Goal: Find specific page/section: Find specific page/section

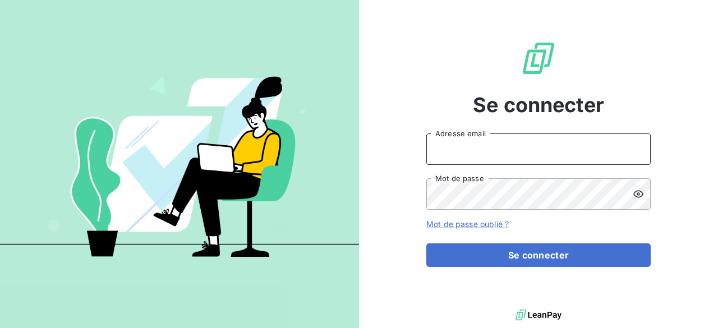
click at [474, 155] on input "Adresse email" at bounding box center [538, 149] width 224 height 31
type input "[EMAIL_ADDRESS][DOMAIN_NAME]"
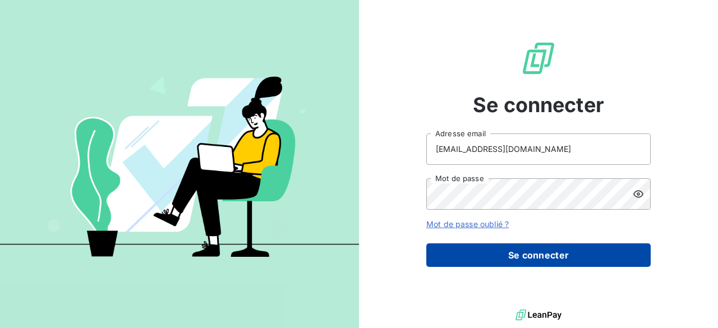
click at [520, 251] on button "Se connecter" at bounding box center [538, 256] width 224 height 24
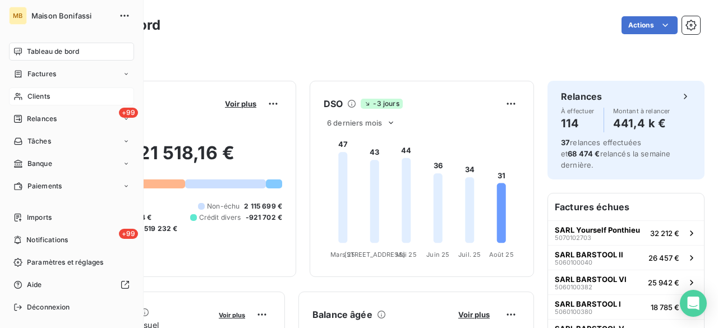
click at [30, 97] on span "Clients" at bounding box center [38, 96] width 22 height 10
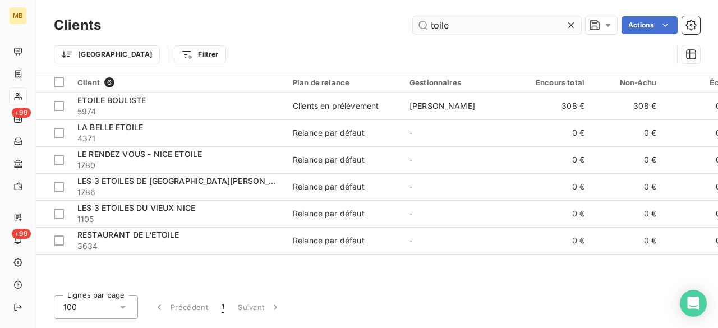
click at [517, 33] on input "toile" at bounding box center [497, 25] width 168 height 18
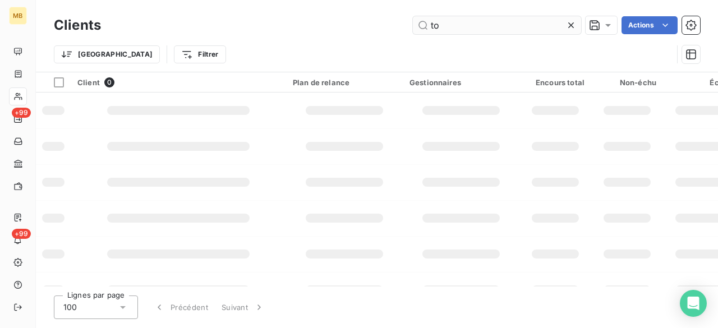
type input "t"
type input "b"
type input "t"
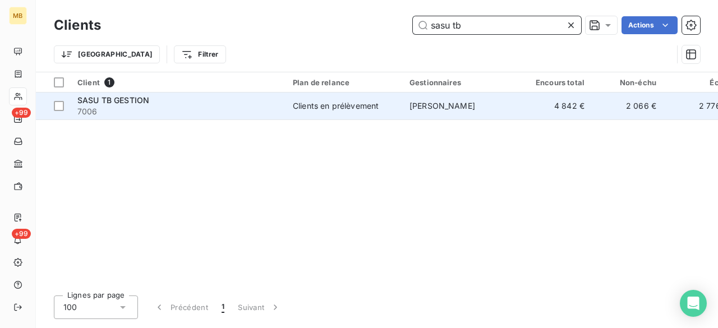
type input "sasu tb"
click at [355, 106] on div "Clients en prélèvement" at bounding box center [336, 105] width 86 height 11
